Goal: Check status: Check status

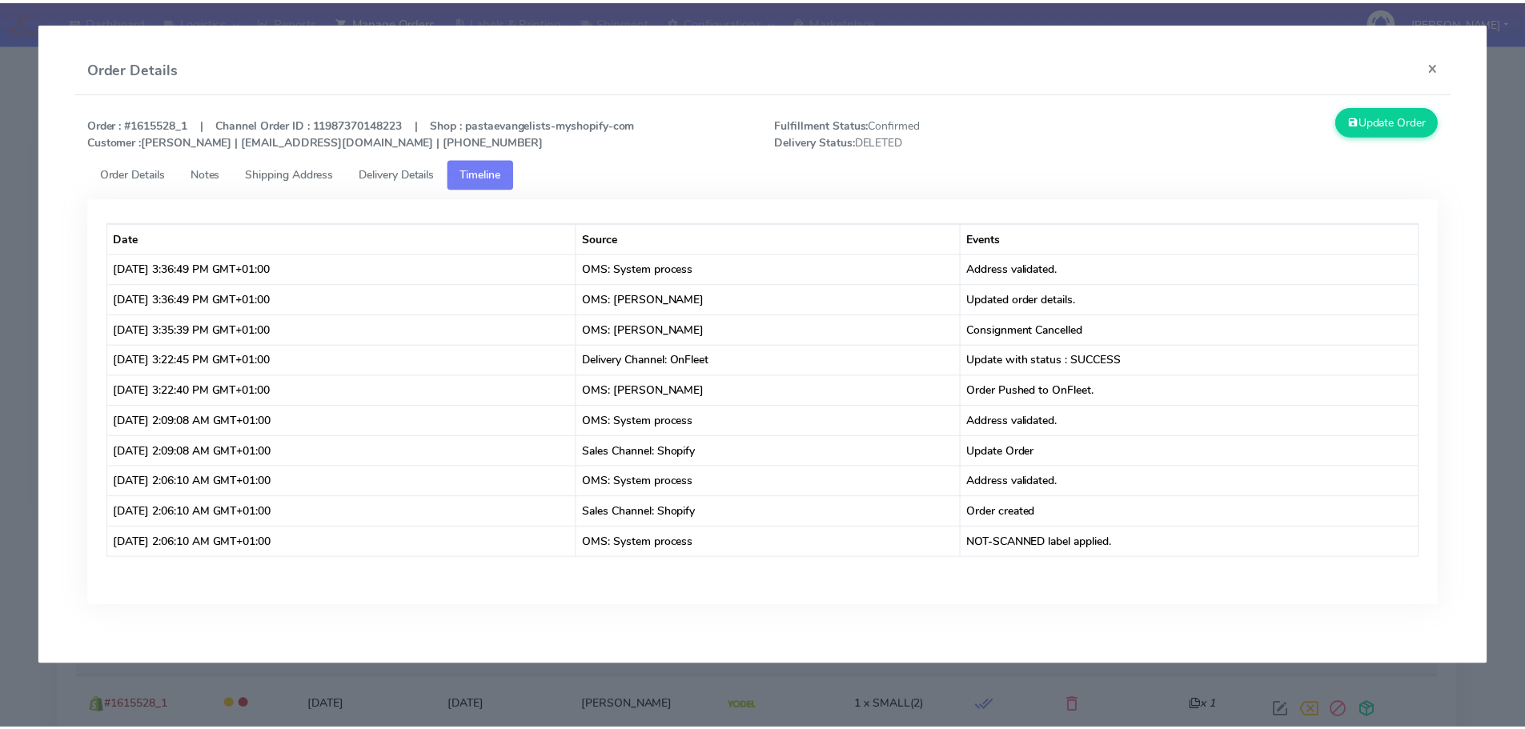
scroll to position [98, 0]
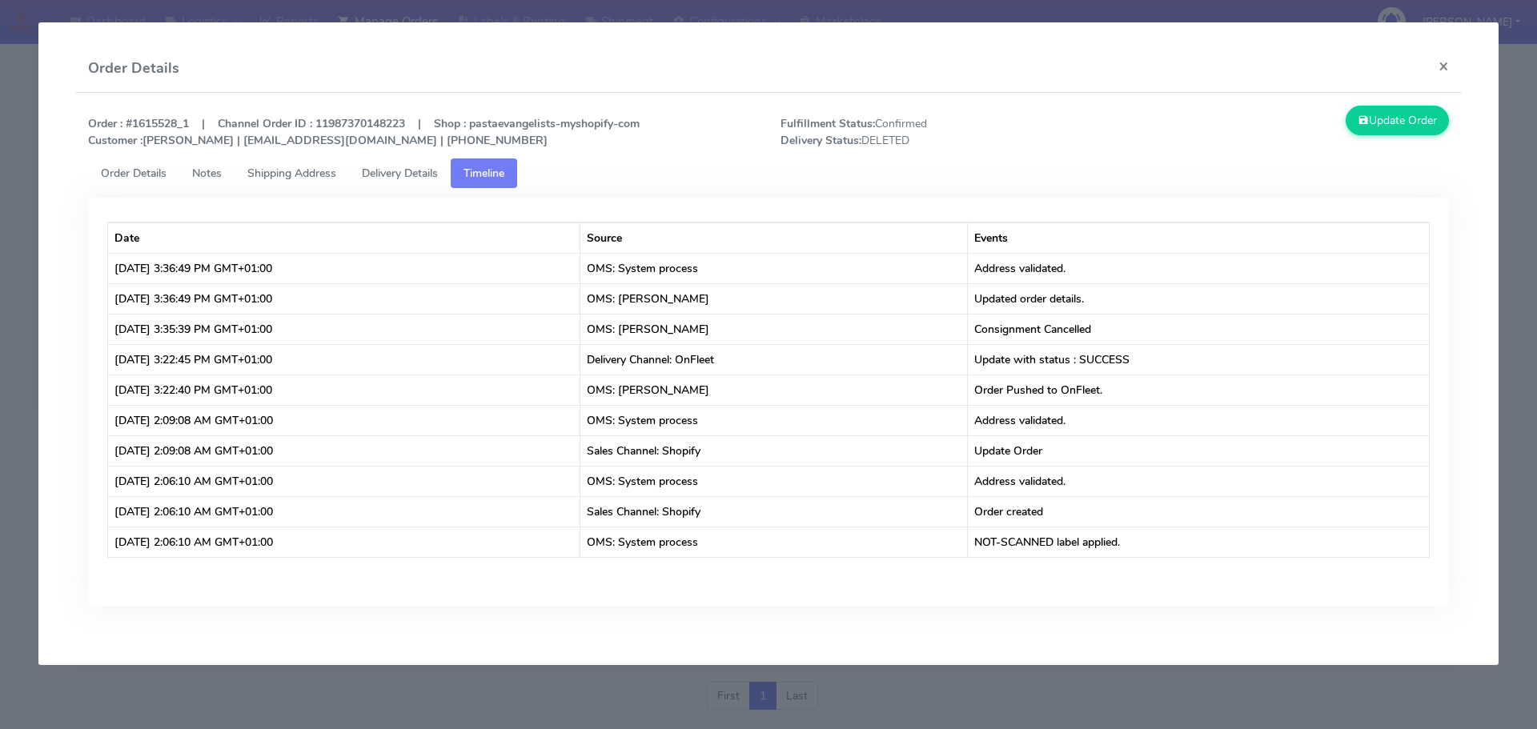
click at [592, 685] on modal-container "Order Details × Order : #1615528_1 | Channel Order ID : 11987370148223 | Shop :…" at bounding box center [768, 364] width 1537 height 729
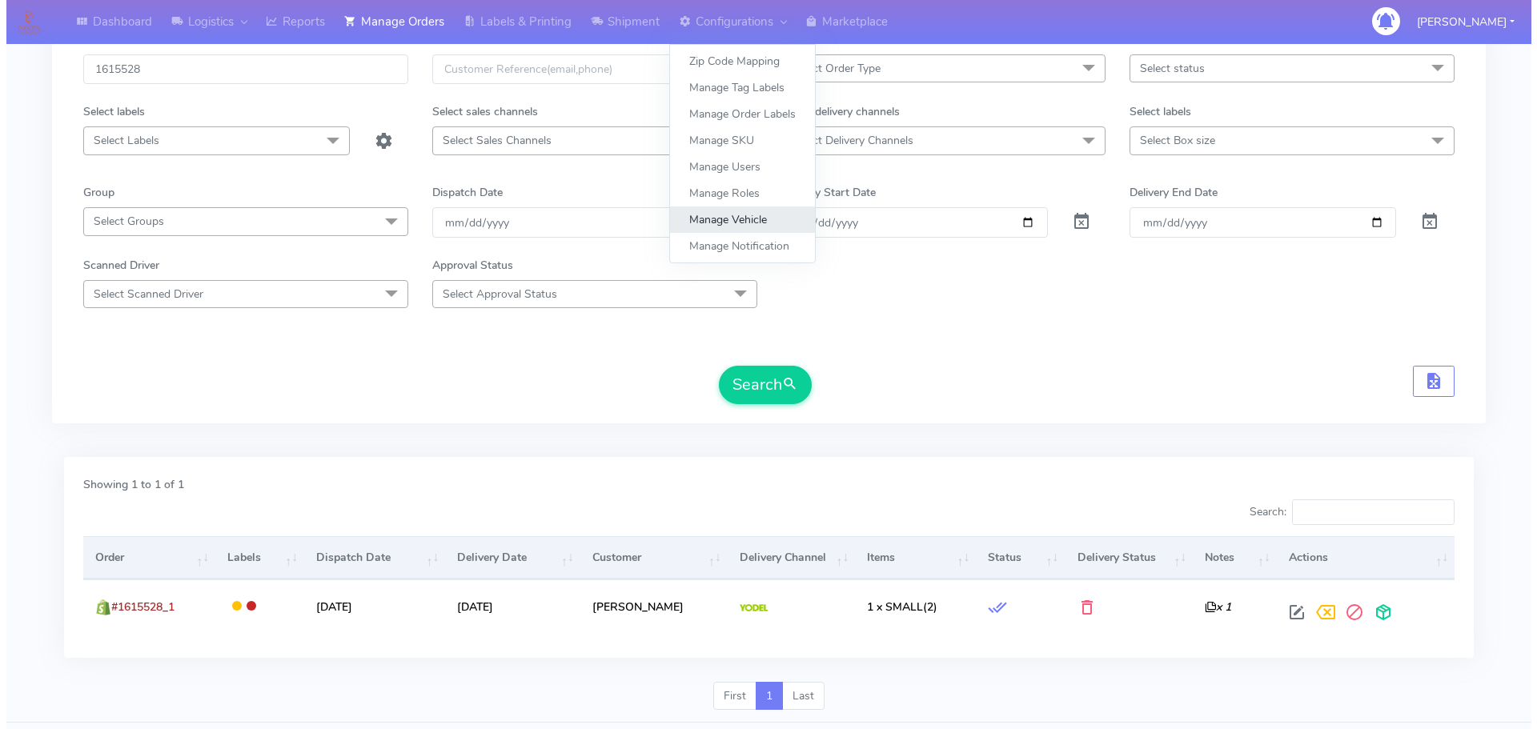
scroll to position [0, 0]
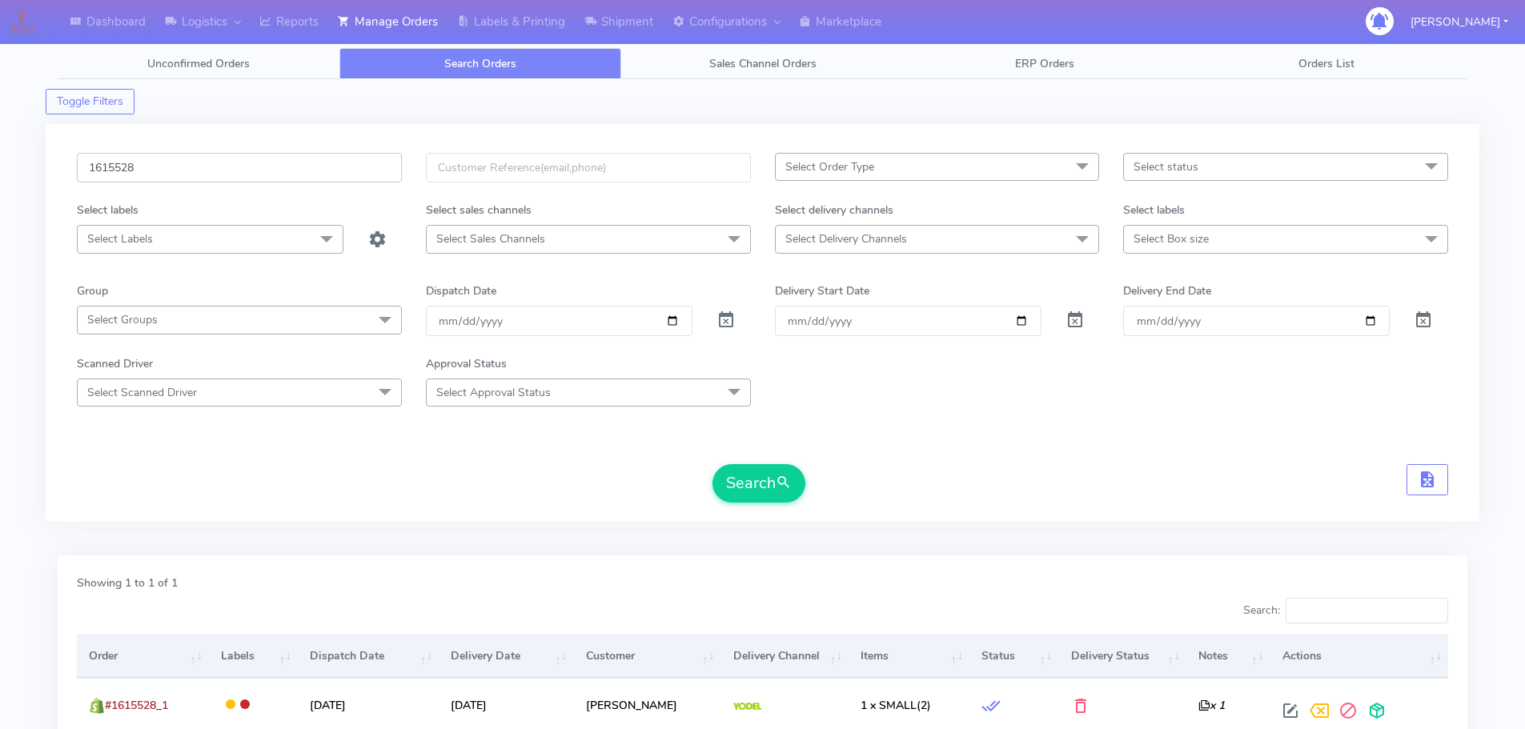
click at [359, 161] on input "1615528" at bounding box center [239, 168] width 325 height 30
paste input "731"
type input "1615731"
click at [712, 464] on button "Search" at bounding box center [758, 483] width 93 height 38
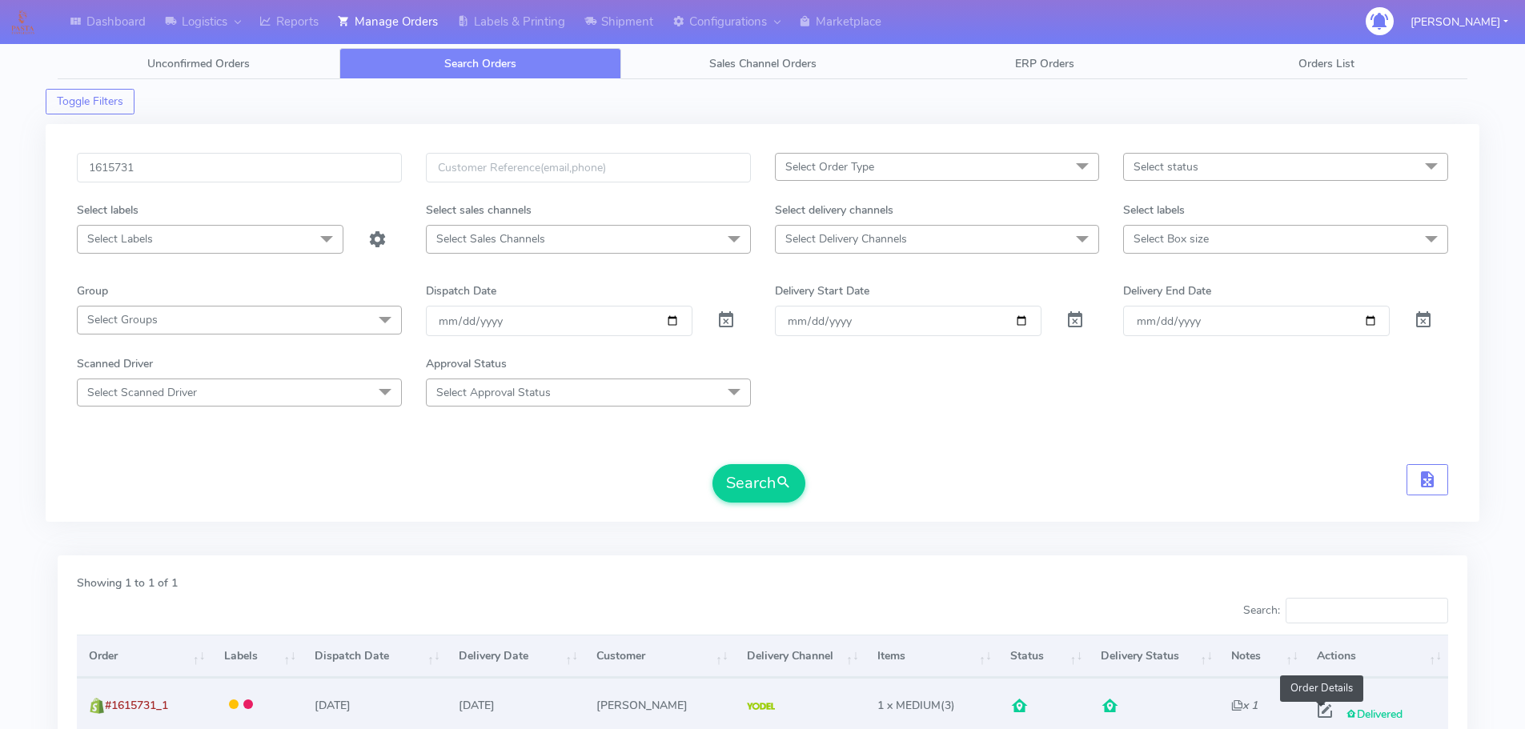
click at [1316, 711] on span at bounding box center [1324, 714] width 29 height 15
select select "5"
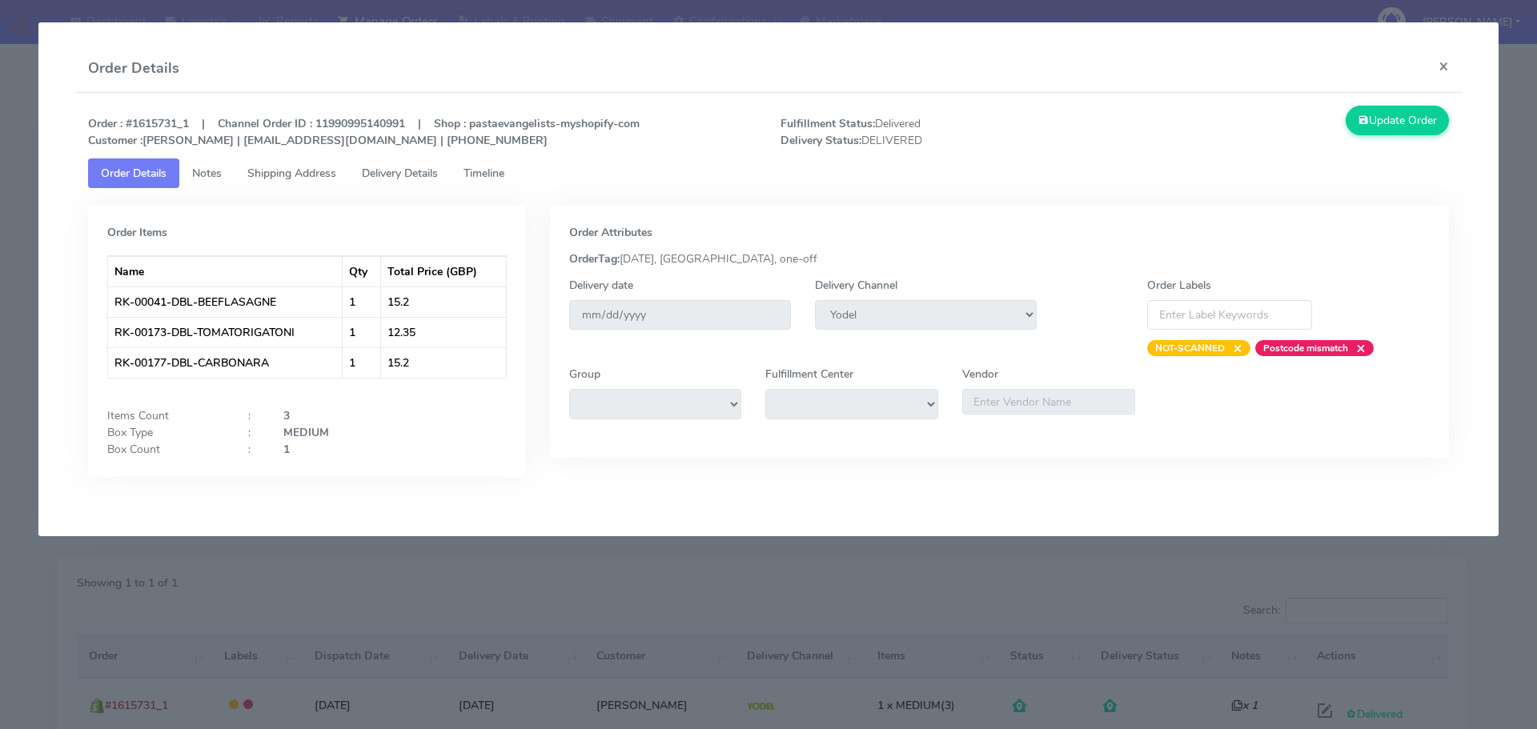
click at [426, 181] on link "Delivery Details" at bounding box center [400, 173] width 102 height 30
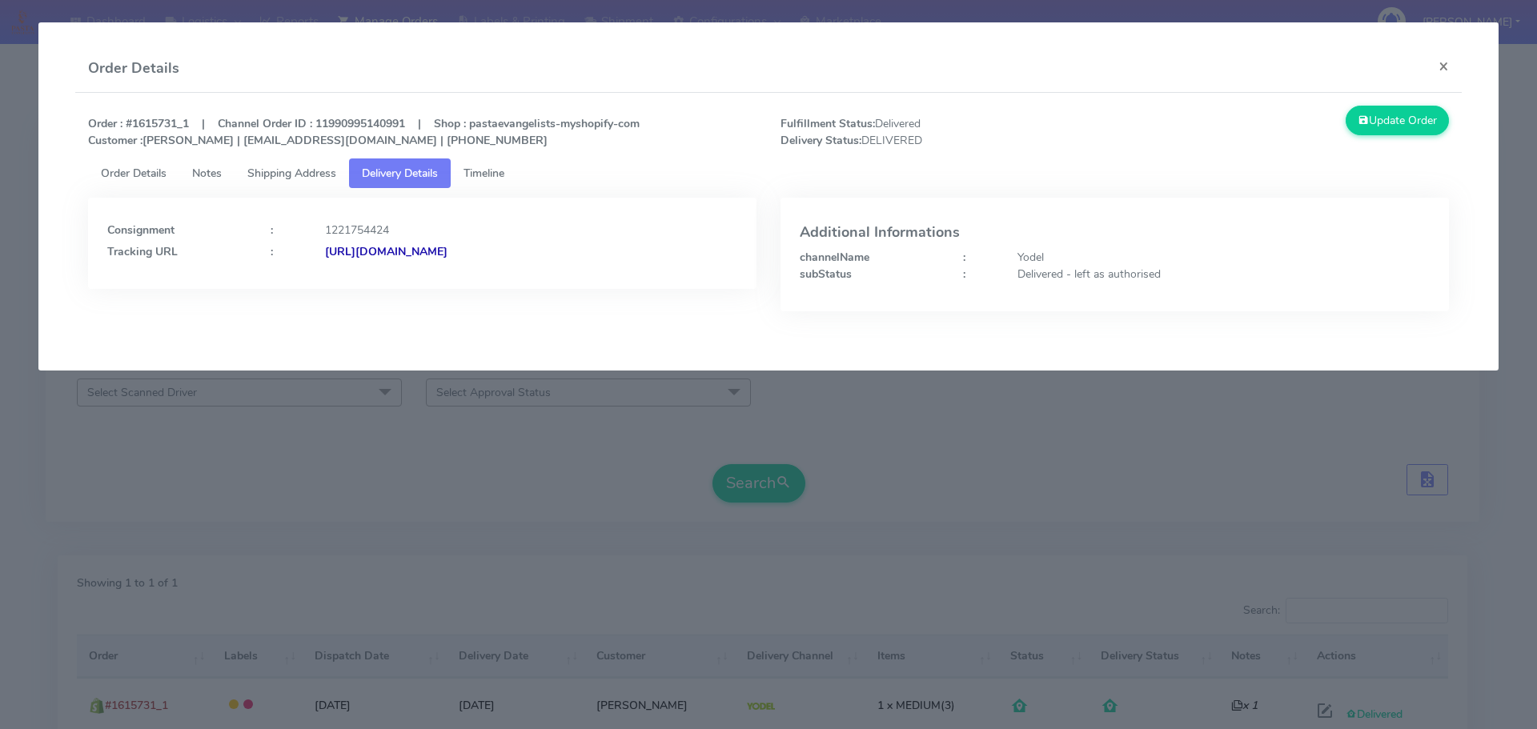
drag, startPoint x: 647, startPoint y: 270, endPoint x: 498, endPoint y: 285, distance: 150.4
click at [498, 285] on div "Consignment : 1221754424 Tracking URL : [URL][DOMAIN_NAME]" at bounding box center [422, 243] width 668 height 91
copy strong "JJD0002249960878804"
